Goal: Task Accomplishment & Management: Manage account settings

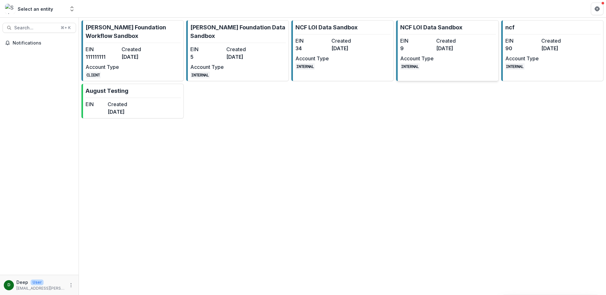
click at [431, 52] on div "EIN 9 Created 12 days ago Account Type INTERNAL" at bounding box center [434, 53] width 69 height 33
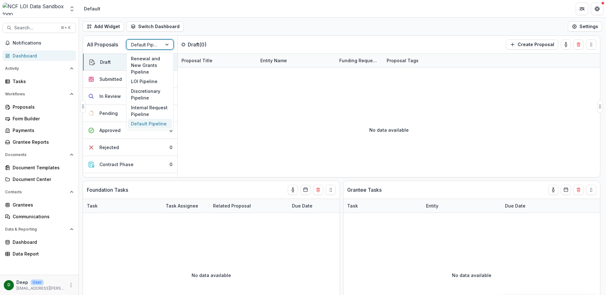
click at [164, 44] on div at bounding box center [167, 44] width 11 height 9
click at [148, 77] on div "LOI Pipeline" at bounding box center [150, 82] width 44 height 10
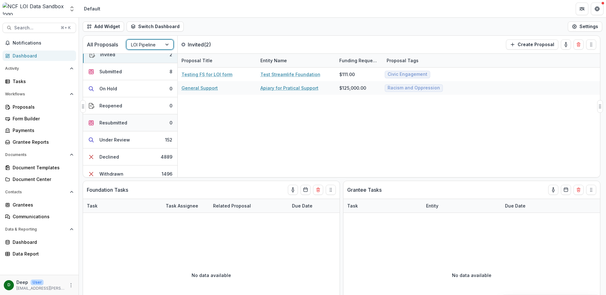
scroll to position [13, 0]
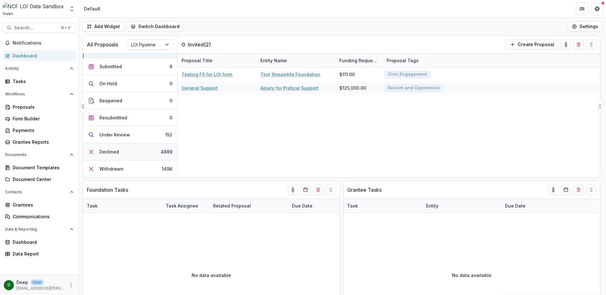
click at [135, 150] on button "Declined 4889" at bounding box center [130, 151] width 94 height 17
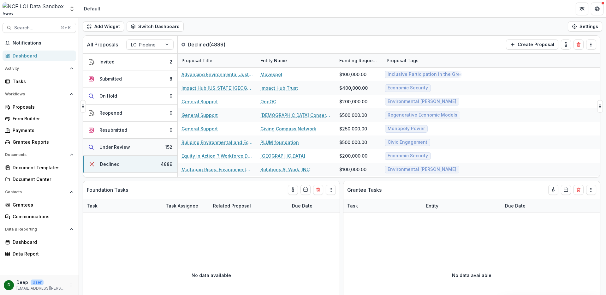
scroll to position [0, 0]
click at [36, 54] on div "Dashboard" at bounding box center [42, 55] width 58 height 7
click at [23, 40] on span "Notifications" at bounding box center [43, 42] width 61 height 5
click at [27, 60] on link "Dashboard" at bounding box center [40, 55] width 74 height 10
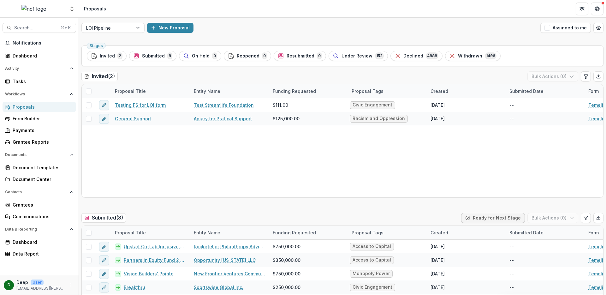
click at [19, 105] on div "Proposals" at bounding box center [42, 106] width 58 height 7
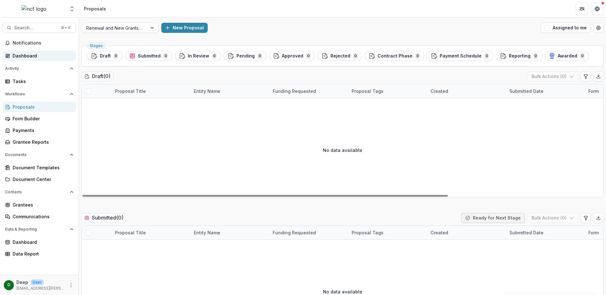
click at [32, 58] on div "Dashboard" at bounding box center [42, 55] width 58 height 7
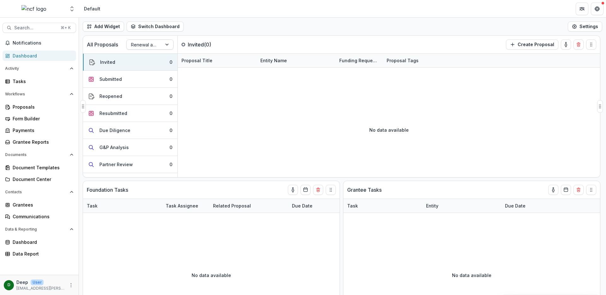
click at [167, 46] on div at bounding box center [167, 44] width 11 height 9
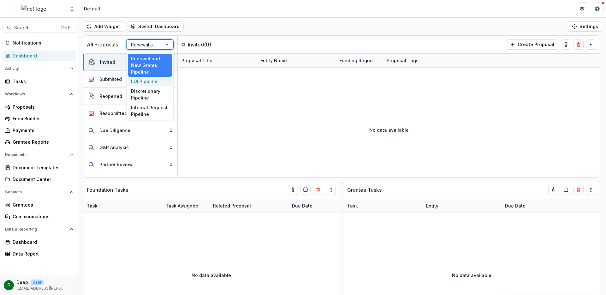
click at [155, 77] on div "LOI Pipeline" at bounding box center [150, 82] width 44 height 10
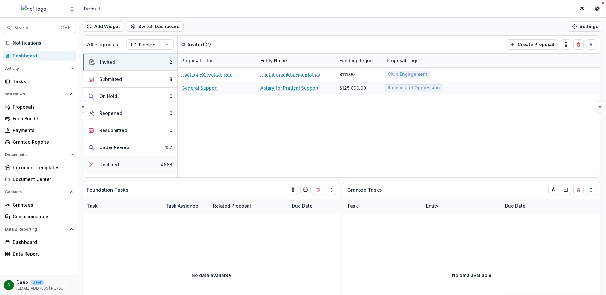
click at [131, 162] on button "Declined 4888" at bounding box center [130, 164] width 94 height 17
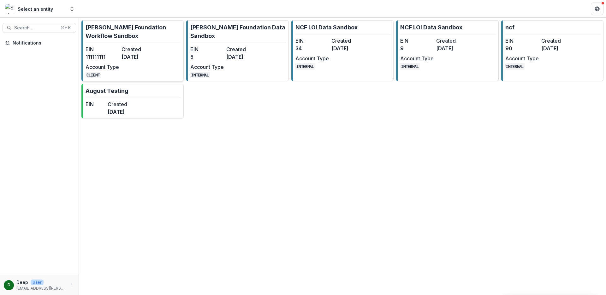
click at [130, 56] on dd "[DATE]" at bounding box center [137, 57] width 33 height 8
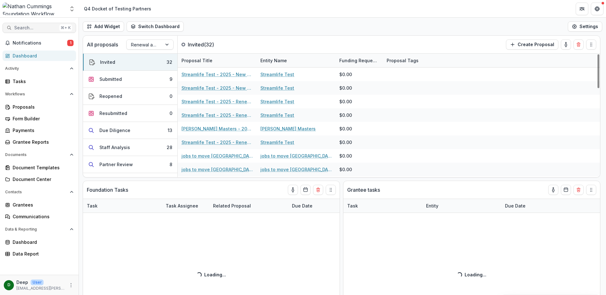
click at [39, 25] on span "Search..." at bounding box center [35, 27] width 43 height 5
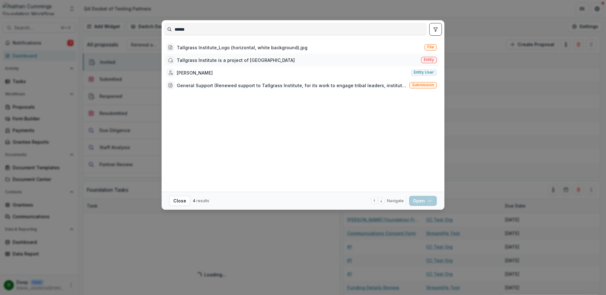
type input "******"
click at [398, 62] on div "Tallgrass Institute is a project of Earth Island Institute Entity" at bounding box center [301, 60] width 275 height 13
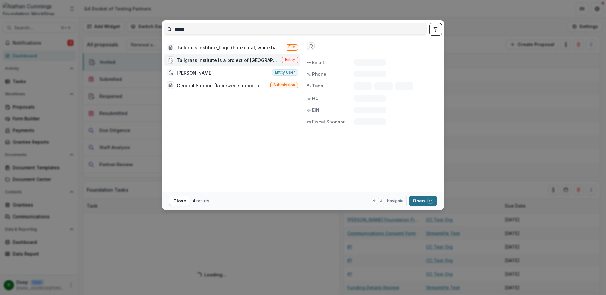
click at [427, 199] on button "Open with enter key" at bounding box center [423, 201] width 28 height 10
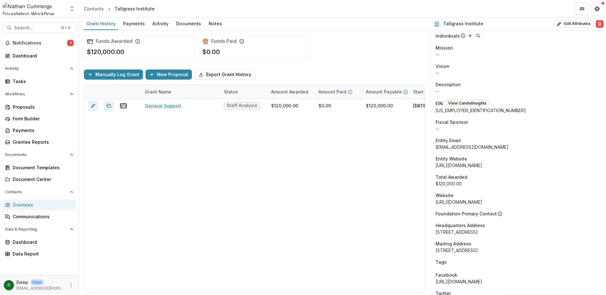
scroll to position [247, 0]
click at [440, 124] on span "Fiscal Sponsor" at bounding box center [451, 121] width 32 height 7
click at [449, 183] on div "$120,000.00" at bounding box center [517, 183] width 165 height 7
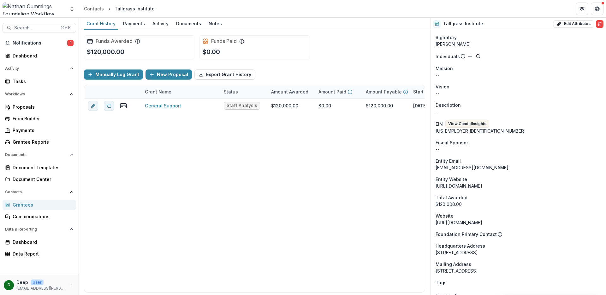
scroll to position [313, 0]
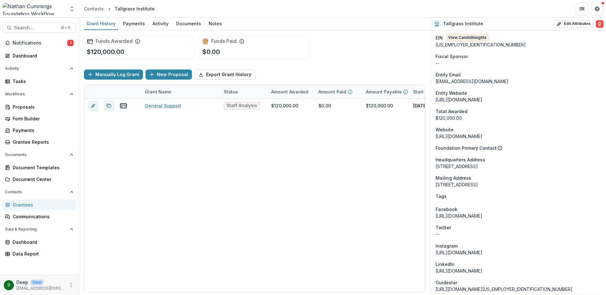
click at [470, 36] on button "View Candid Insights" at bounding box center [467, 38] width 44 height 8
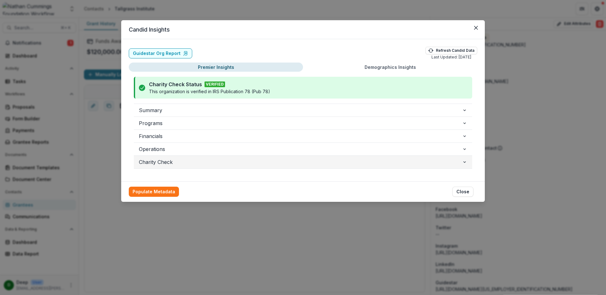
click at [181, 160] on span "Charity Check" at bounding box center [300, 162] width 323 height 8
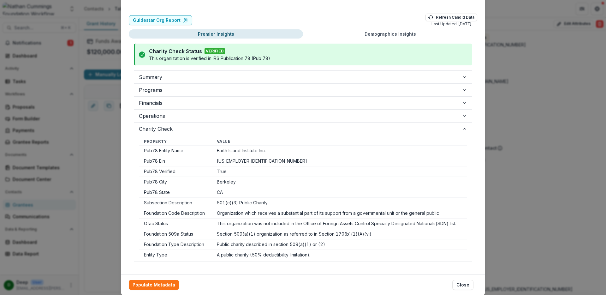
scroll to position [0, 0]
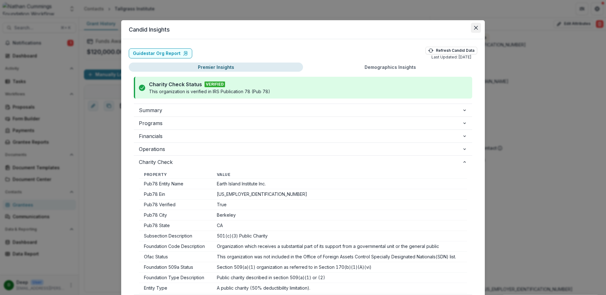
click at [477, 26] on button "Close" at bounding box center [476, 28] width 10 height 10
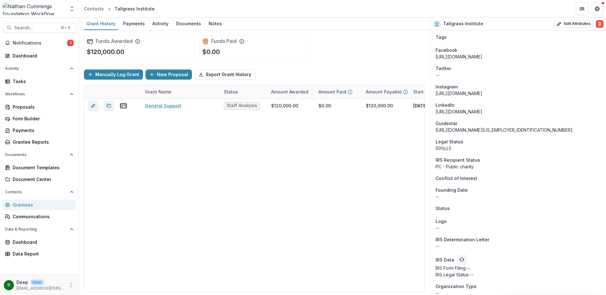
scroll to position [478, 0]
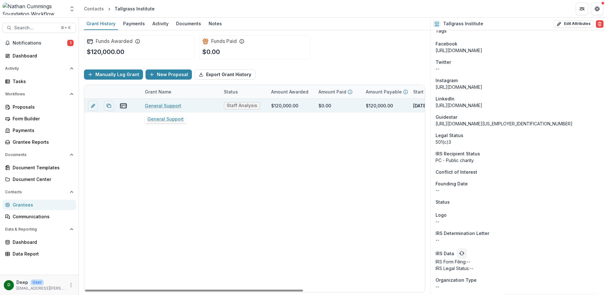
click at [155, 107] on link "General Support" at bounding box center [163, 105] width 36 height 7
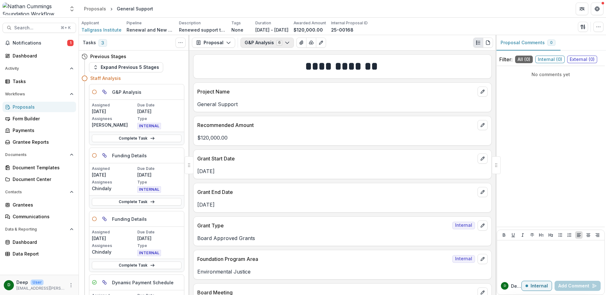
click at [269, 45] on button "G&P Analysis 6" at bounding box center [266, 43] width 53 height 10
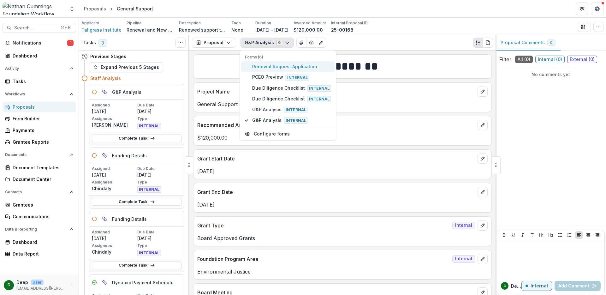
click at [277, 65] on span "Renewal Request Application" at bounding box center [291, 66] width 79 height 7
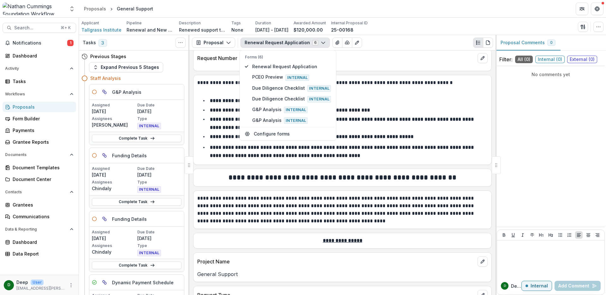
scroll to position [113, 0]
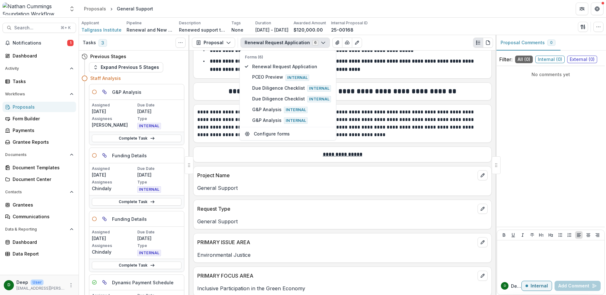
click at [424, 181] on div "General Support" at bounding box center [342, 185] width 298 height 11
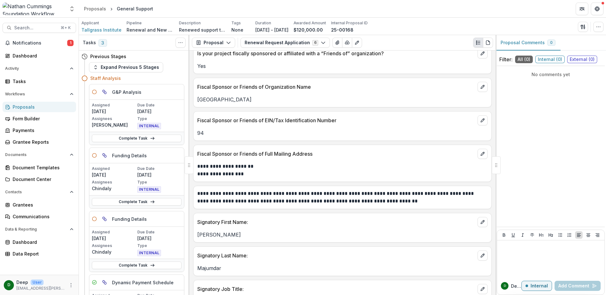
scroll to position [3087, 0]
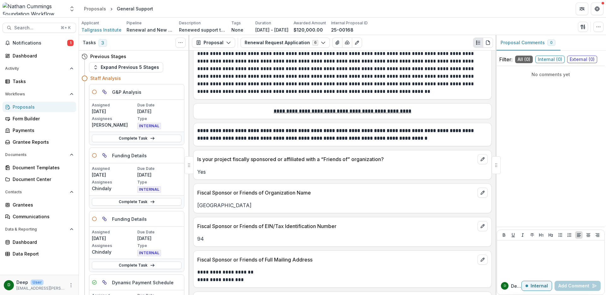
click at [228, 168] on p "Yes" at bounding box center [342, 172] width 290 height 8
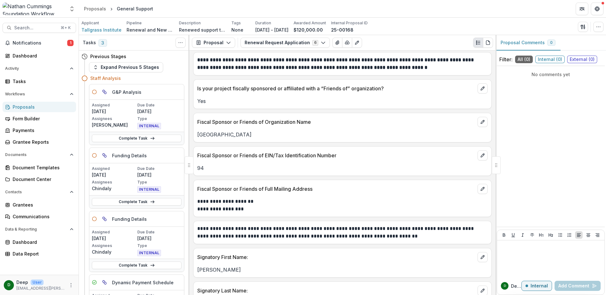
scroll to position [3145, 0]
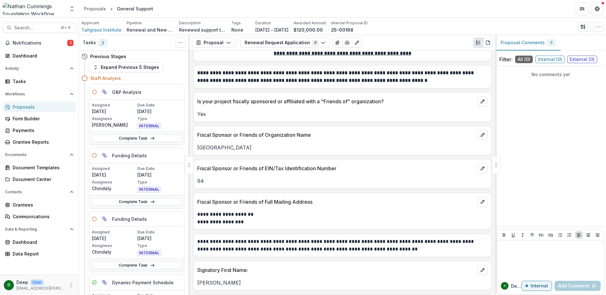
click at [216, 110] on p "Yes" at bounding box center [342, 114] width 290 height 8
click at [270, 144] on p "Earth Island Institute" at bounding box center [342, 148] width 290 height 8
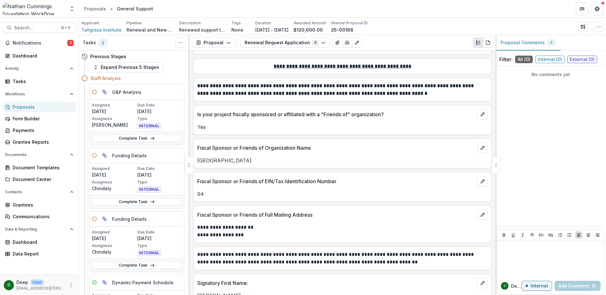
scroll to position [3133, 0]
drag, startPoint x: 197, startPoint y: 119, endPoint x: 207, endPoint y: 119, distance: 9.5
click at [207, 123] on p "Yes" at bounding box center [342, 127] width 290 height 8
click at [212, 123] on p "Yes" at bounding box center [342, 127] width 290 height 8
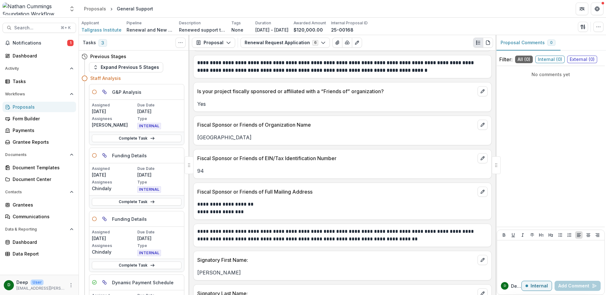
scroll to position [3165, 0]
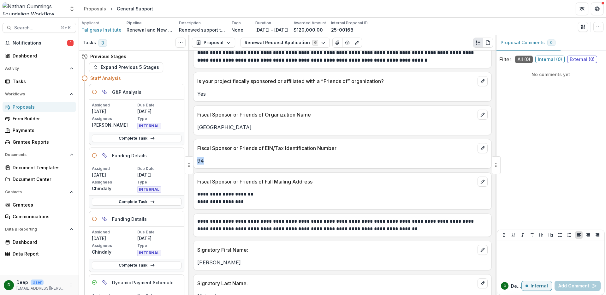
drag, startPoint x: 198, startPoint y: 152, endPoint x: 204, endPoint y: 153, distance: 6.7
click at [204, 157] on p "94" at bounding box center [342, 161] width 290 height 8
click at [206, 157] on p "94" at bounding box center [342, 161] width 290 height 8
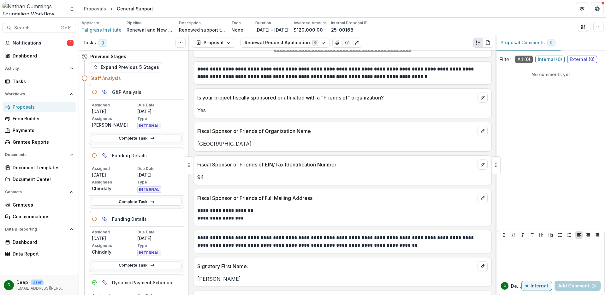
scroll to position [3146, 0]
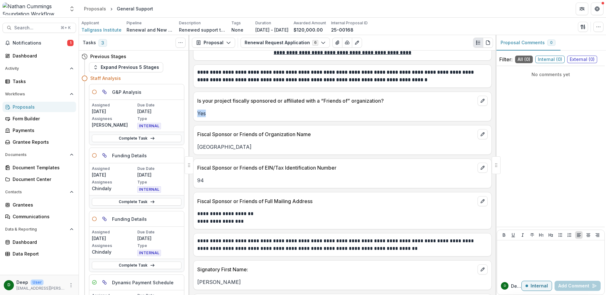
drag, startPoint x: 197, startPoint y: 106, endPoint x: 218, endPoint y: 106, distance: 20.8
click at [218, 109] on p "Yes" at bounding box center [342, 113] width 290 height 8
click at [249, 143] on p "Earth Island Institute" at bounding box center [342, 147] width 290 height 8
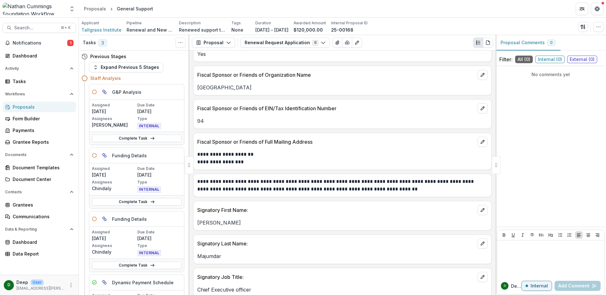
scroll to position [3093, 0]
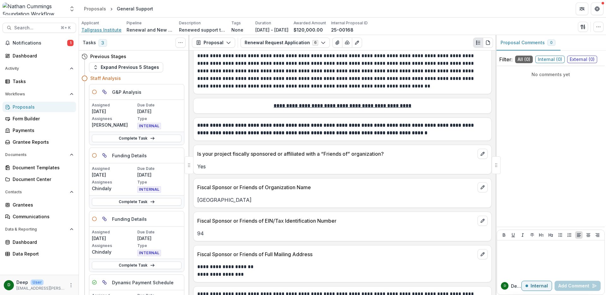
click at [101, 32] on span "Tallgrass Institute" at bounding box center [101, 30] width 40 height 7
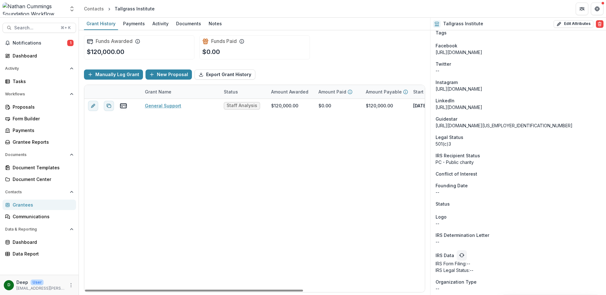
scroll to position [511, 0]
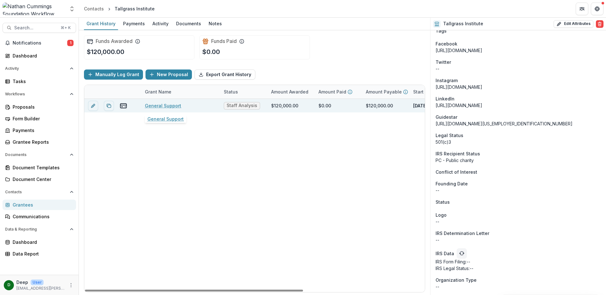
click at [162, 107] on link "General Support" at bounding box center [163, 105] width 36 height 7
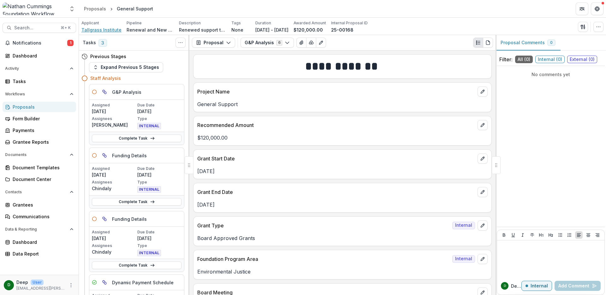
click at [106, 30] on span "Tallgrass Institute" at bounding box center [101, 30] width 40 height 7
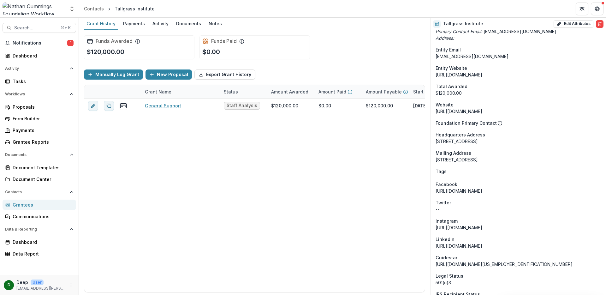
scroll to position [371, 0]
drag, startPoint x: 436, startPoint y: 141, endPoint x: 535, endPoint y: 144, distance: 99.1
click at [535, 144] on div "Onboarding Completed DBA Tallgrass Institute is a project of Earth Island Insti…" at bounding box center [517, 47] width 175 height 776
copy div "2150 Allston Way #460 Berkeley CA USA 94704"
click at [561, 23] on button "Edit Attributes" at bounding box center [573, 24] width 40 height 8
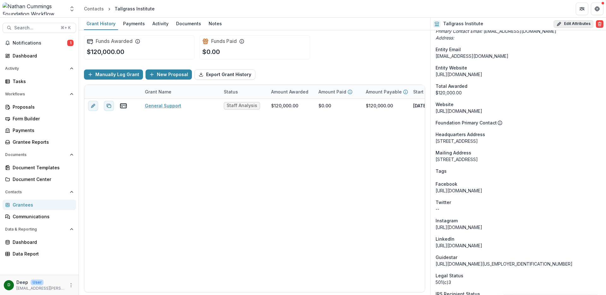
select select "**"
select select
type input "**********"
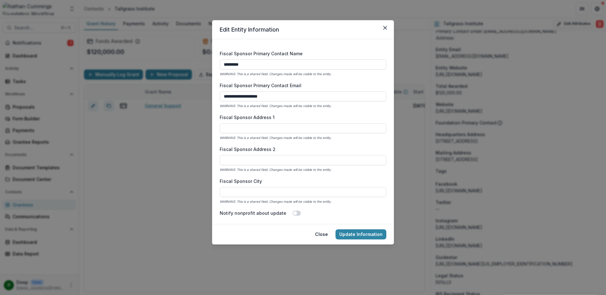
scroll to position [385, 0]
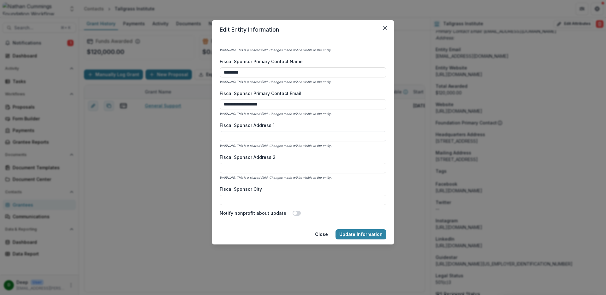
click at [263, 134] on input "Fiscal Sponsor Address 1" at bounding box center [303, 136] width 167 height 10
paste input "**********"
drag, startPoint x: 261, startPoint y: 136, endPoint x: 271, endPoint y: 137, distance: 9.8
click at [271, 137] on input "**********" at bounding box center [303, 136] width 167 height 10
type input "**********"
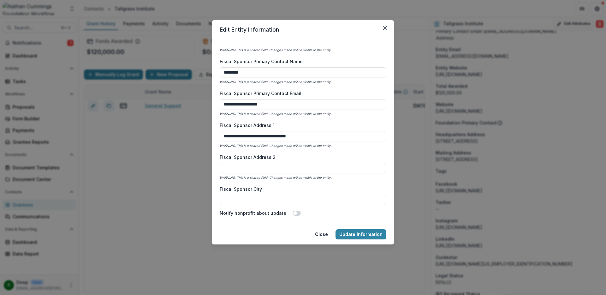
click at [251, 168] on input "Fiscal Sponsor Address 2" at bounding box center [303, 168] width 167 height 10
paste input "****"
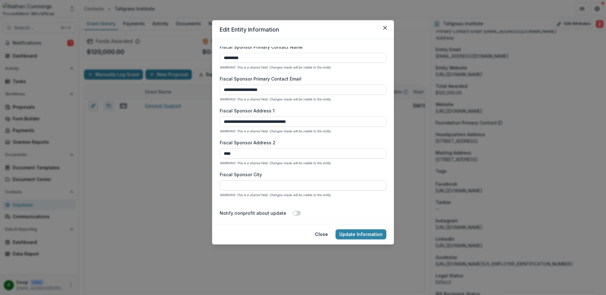
scroll to position [400, 0]
type input "****"
click at [272, 181] on input "Fiscal Sponsor City" at bounding box center [303, 185] width 167 height 10
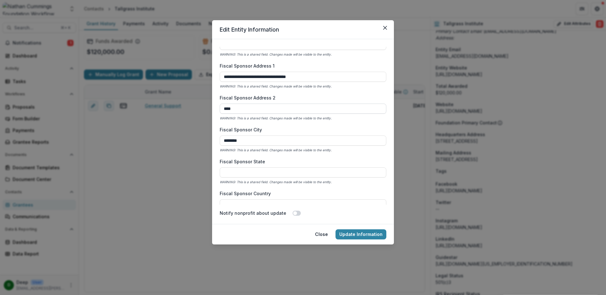
scroll to position [445, 0]
type input "********"
click at [278, 173] on input "Fiscal Sponsor State" at bounding box center [303, 171] width 167 height 10
type input "**"
drag, startPoint x: 323, startPoint y: 76, endPoint x: 262, endPoint y: 77, distance: 61.5
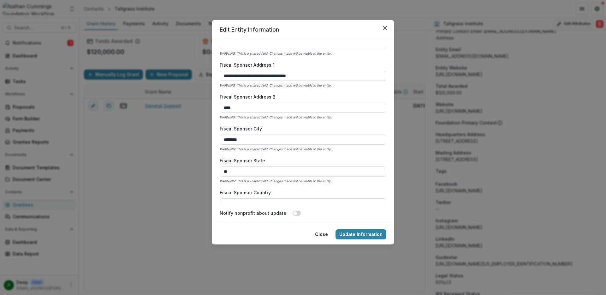
click at [262, 77] on input "**********" at bounding box center [303, 76] width 167 height 10
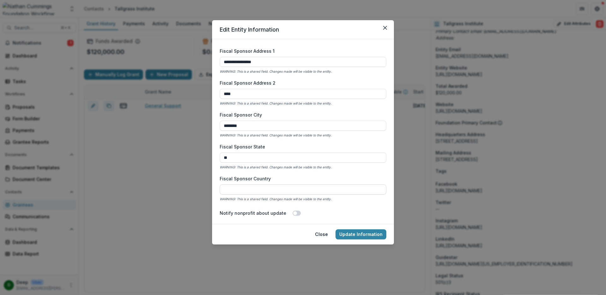
scroll to position [466, 0]
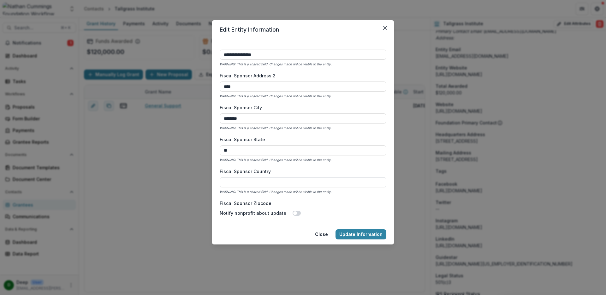
type input "**********"
click at [268, 182] on input "Fiscal Sponsor Country" at bounding box center [303, 182] width 167 height 10
click at [364, 233] on button "Update Information" at bounding box center [360, 234] width 51 height 10
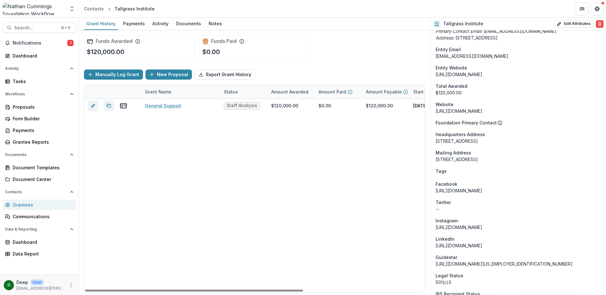
click at [333, 67] on div "Manually Log Grant New Proposal Export Grant History" at bounding box center [254, 74] width 341 height 20
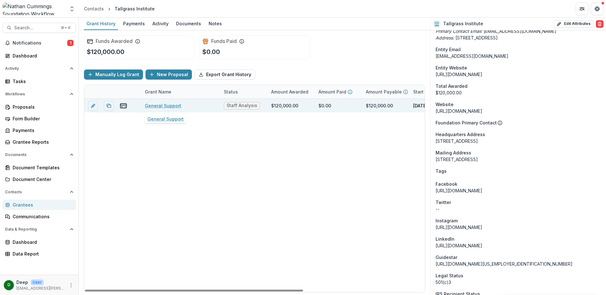
click at [167, 106] on link "General Support" at bounding box center [163, 105] width 36 height 7
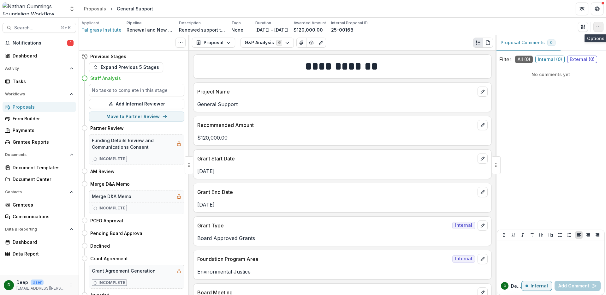
click at [597, 27] on icon "button" at bounding box center [598, 26] width 5 height 5
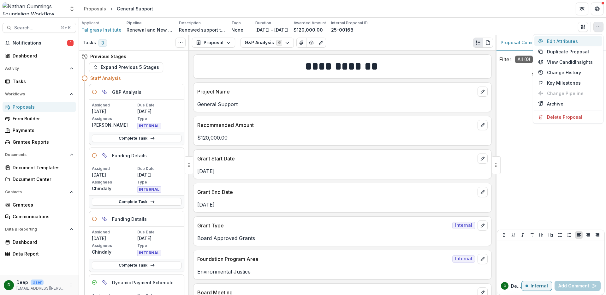
click at [583, 39] on button "Edit Attributes" at bounding box center [568, 41] width 68 height 10
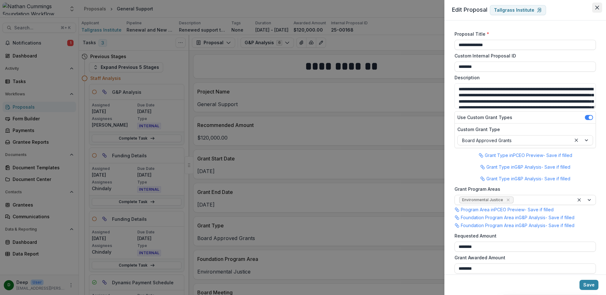
click at [594, 8] on button "Close" at bounding box center [597, 8] width 10 height 10
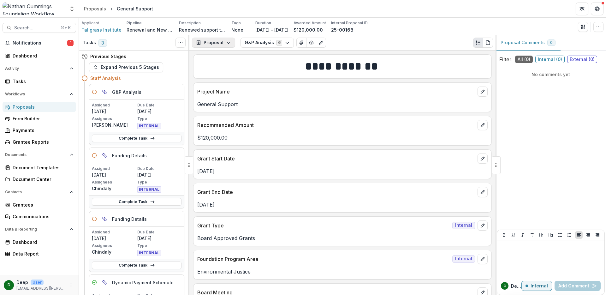
click at [227, 43] on polyline "button" at bounding box center [228, 43] width 3 height 2
click at [350, 42] on div "G&P Analysis 6 Forms (6) Renewal Request Application PCEO Preview Internal Due …" at bounding box center [366, 43] width 252 height 10
click at [582, 28] on icon "button" at bounding box center [582, 26] width 5 height 5
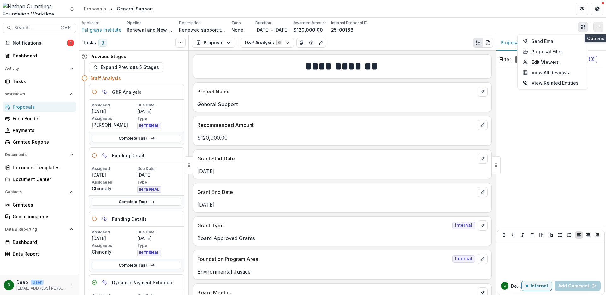
click at [595, 26] on button "button" at bounding box center [598, 27] width 10 height 10
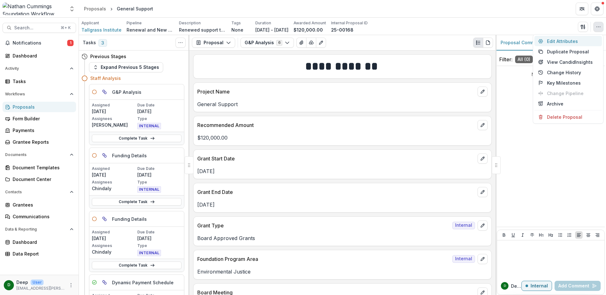
click at [574, 40] on button "Edit Attributes" at bounding box center [568, 41] width 68 height 10
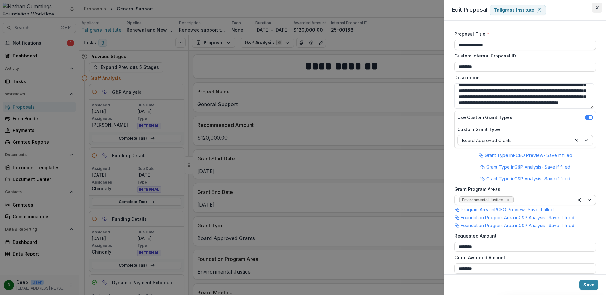
click at [599, 9] on button "Close" at bounding box center [597, 8] width 10 height 10
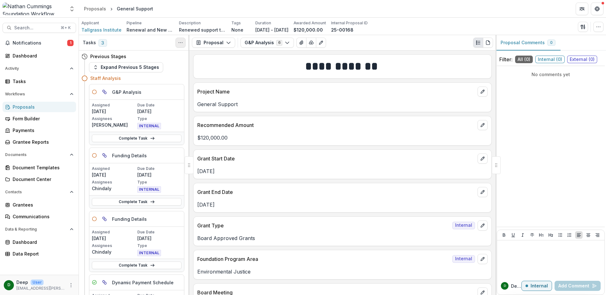
click at [180, 44] on icon "Toggle View Cancelled Tasks" at bounding box center [180, 42] width 5 height 5
click at [180, 43] on circle "Toggle View Cancelled Tasks" at bounding box center [180, 43] width 0 height 0
click at [286, 44] on icon "button" at bounding box center [287, 42] width 5 height 5
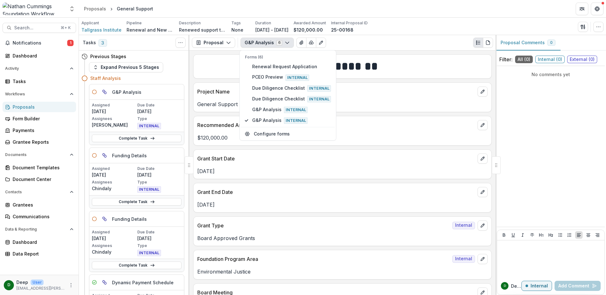
click at [286, 44] on icon "button" at bounding box center [287, 42] width 5 height 5
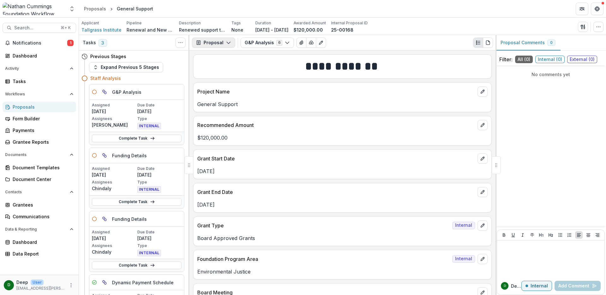
click at [229, 43] on icon "button" at bounding box center [228, 42] width 5 height 5
click at [523, 253] on div at bounding box center [550, 259] width 102 height 32
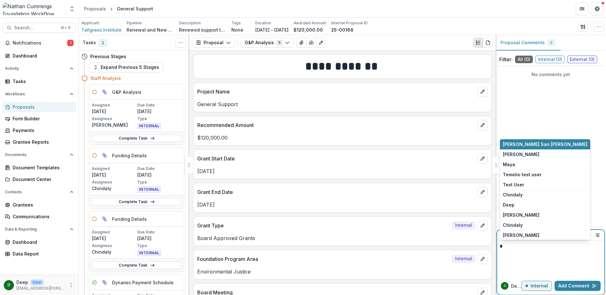
click at [562, 264] on div "*" at bounding box center [550, 259] width 102 height 32
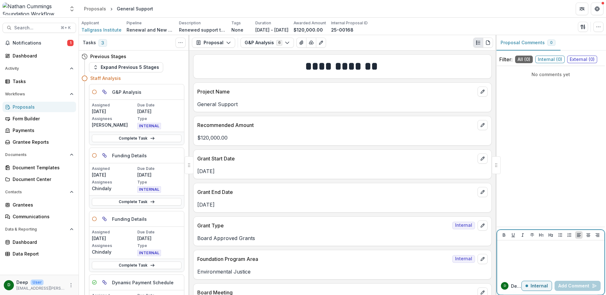
click at [539, 285] on p "Internal" at bounding box center [538, 285] width 17 height 5
click at [529, 255] on div at bounding box center [550, 259] width 102 height 32
click at [520, 247] on p "*" at bounding box center [550, 246] width 102 height 7
click at [509, 248] on p at bounding box center [550, 246] width 102 height 7
click at [520, 248] on p at bounding box center [550, 246] width 102 height 7
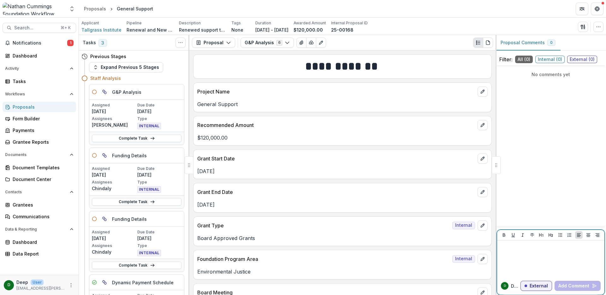
click at [531, 285] on p "External" at bounding box center [538, 285] width 18 height 5
click at [523, 256] on div at bounding box center [550, 259] width 102 height 32
click at [99, 28] on span "Tallgrass Institute" at bounding box center [101, 30] width 40 height 7
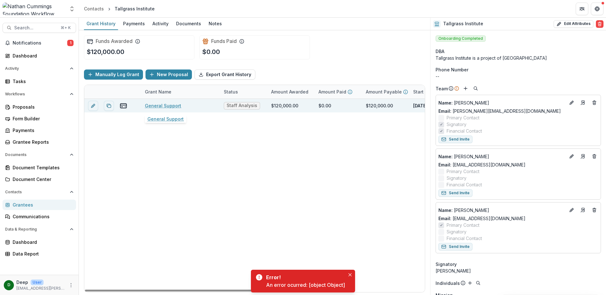
click at [171, 105] on link "General Support" at bounding box center [163, 105] width 36 height 7
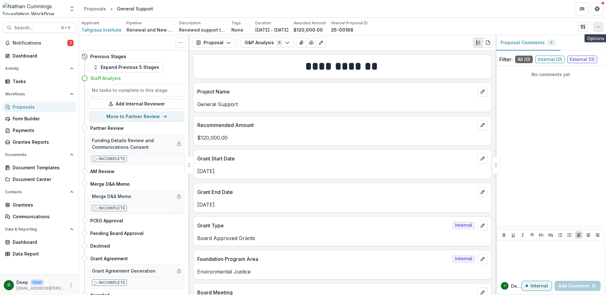
click at [600, 27] on circle "button" at bounding box center [600, 27] width 0 height 0
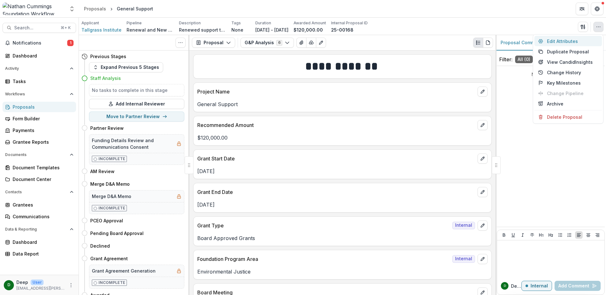
click at [568, 43] on button "Edit Attributes" at bounding box center [568, 41] width 68 height 10
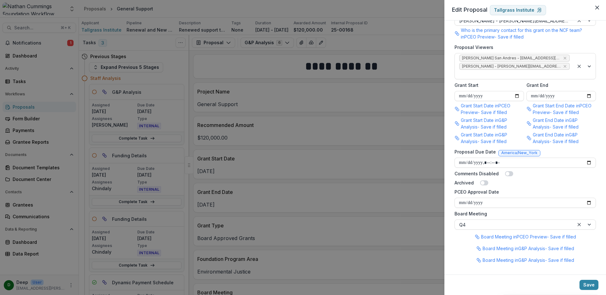
scroll to position [360, 0]
click at [595, 8] on icon "Close" at bounding box center [597, 8] width 4 height 4
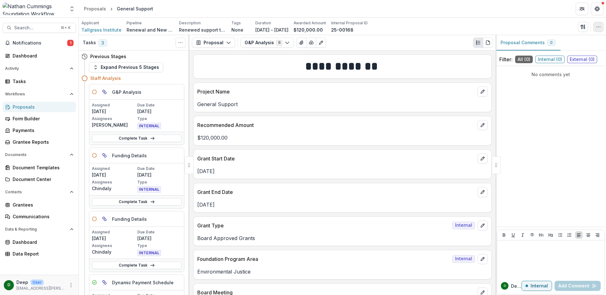
click at [597, 27] on icon "button" at bounding box center [598, 26] width 5 height 5
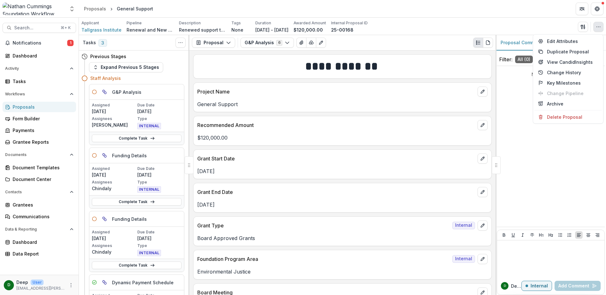
click at [534, 147] on div "No comments yet" at bounding box center [551, 146] width 108 height 156
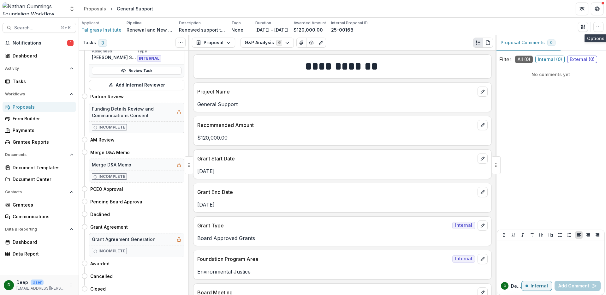
scroll to position [0, 0]
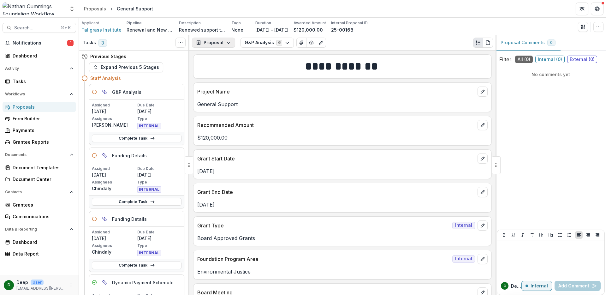
click at [227, 43] on icon "button" at bounding box center [228, 42] width 5 height 5
click at [445, 50] on div "Proposal Proposal Payments Reports Grant Agreements Board Summaries Bank Detail…" at bounding box center [342, 42] width 306 height 15
click at [402, 114] on div "**********" at bounding box center [342, 172] width 306 height 244
click at [286, 42] on icon "button" at bounding box center [287, 42] width 5 height 5
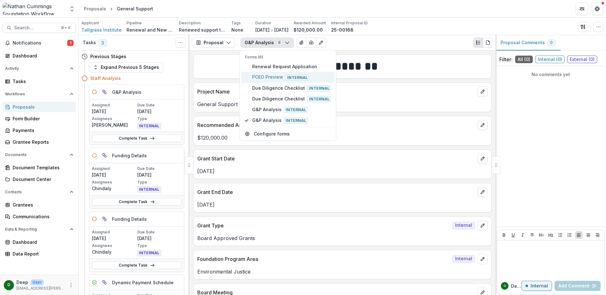
click at [273, 78] on span "PCEO Preview Internal" at bounding box center [291, 77] width 79 height 7
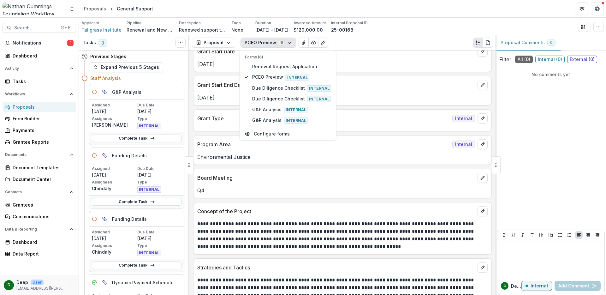
scroll to position [245, 0]
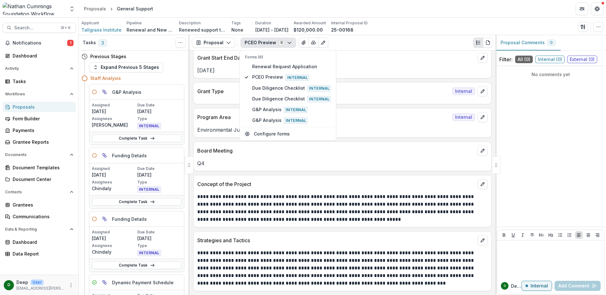
click at [391, 74] on div "Grant Start End Date Nov 30, 2026" at bounding box center [342, 64] width 298 height 30
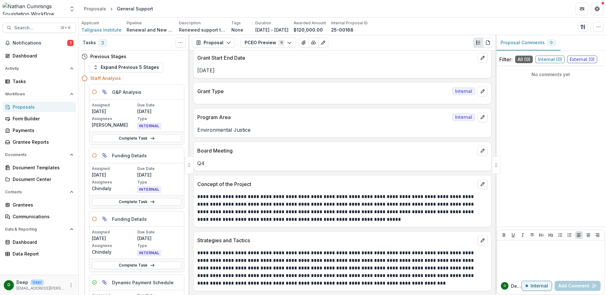
scroll to position [0, 0]
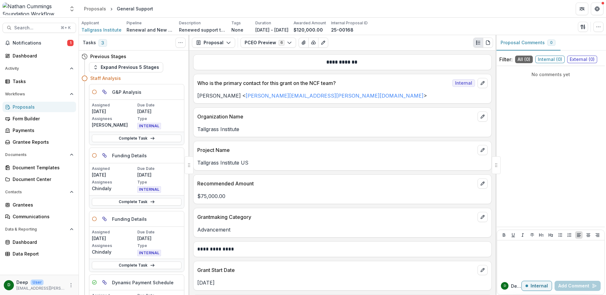
click at [491, 121] on div "**********" at bounding box center [342, 172] width 306 height 244
click at [541, 259] on div at bounding box center [550, 259] width 102 height 32
click at [598, 24] on button "button" at bounding box center [598, 27] width 10 height 10
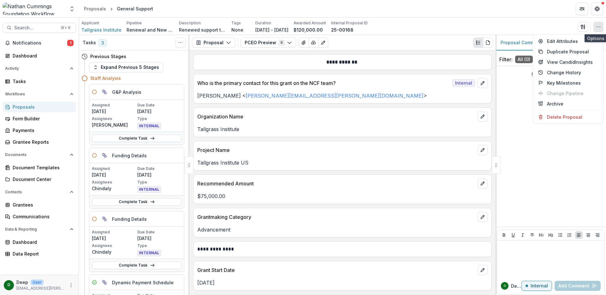
click at [596, 28] on icon "button" at bounding box center [598, 26] width 5 height 5
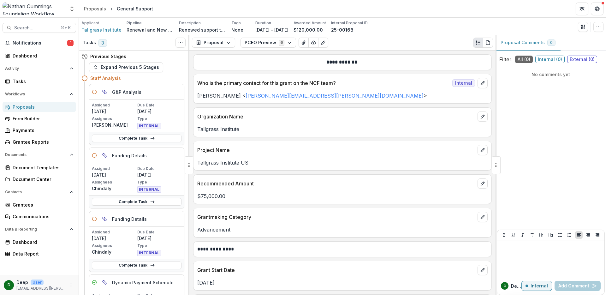
click at [221, 129] on p "Tallgrass Institute" at bounding box center [342, 129] width 290 height 8
click at [99, 29] on span "Tallgrass Institute" at bounding box center [101, 30] width 40 height 7
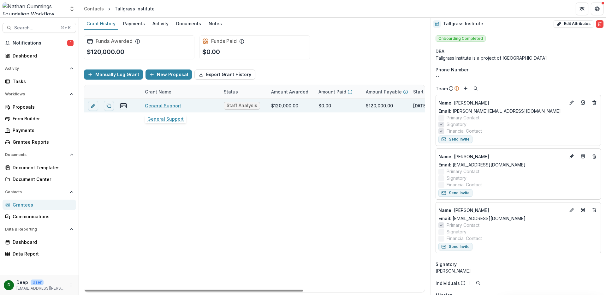
click at [169, 105] on link "General Support" at bounding box center [163, 105] width 36 height 7
